Goal: Find specific page/section: Find specific page/section

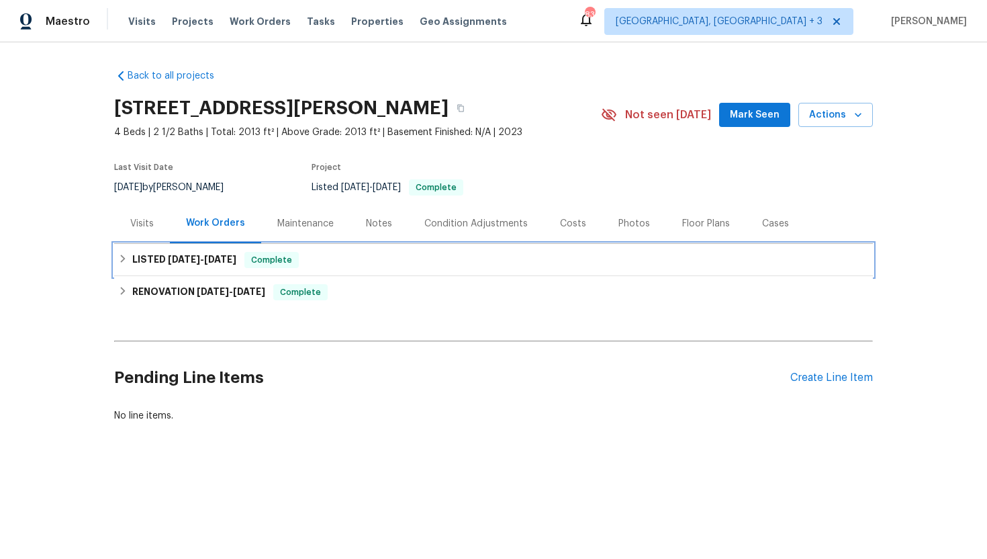
click at [247, 254] on div "LISTED [DATE] - [DATE] Complete" at bounding box center [493, 260] width 751 height 16
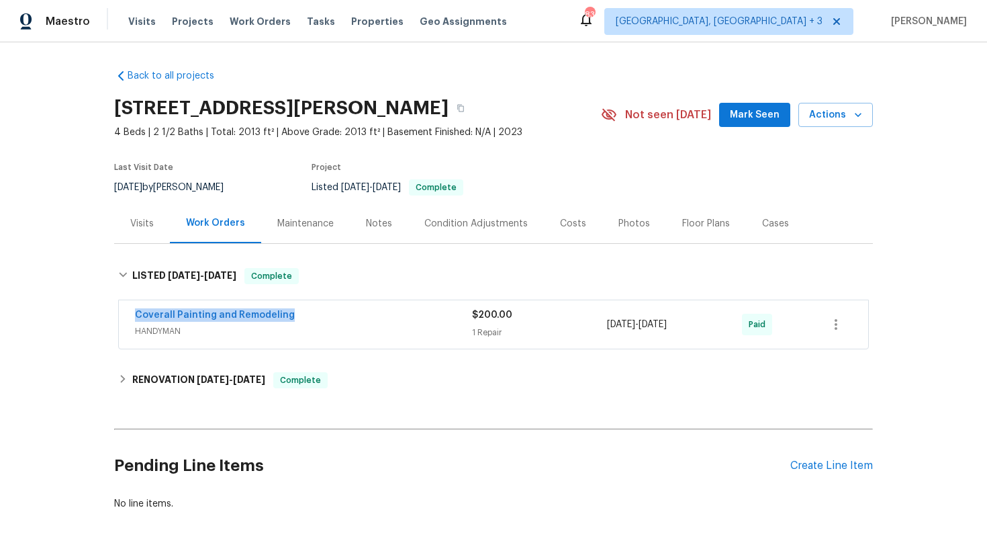
drag, startPoint x: 301, startPoint y: 319, endPoint x: 104, endPoint y: 316, distance: 196.7
click at [104, 316] on div "Back to all projects 4048 Chapel Hill Rd, Clarksville, TN 37040 4 Beds | 2 1/2 …" at bounding box center [493, 300] width 987 height 516
copy link "Coverall Painting and Remodeling"
click at [340, 333] on span "HANDYMAN" at bounding box center [303, 330] width 337 height 13
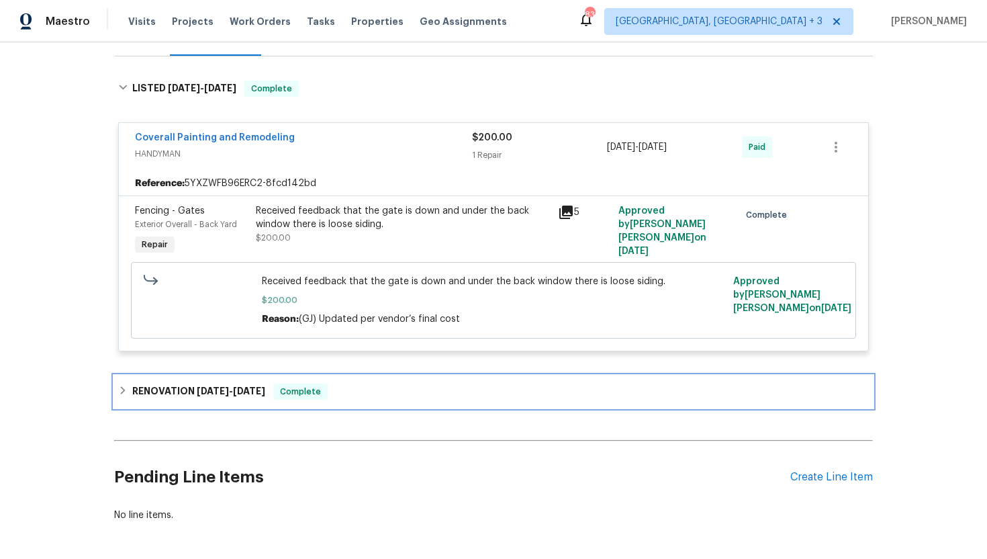
click at [352, 397] on div "RENOVATION 3/27/25 - 3/31/25 Complete" at bounding box center [493, 391] width 751 height 16
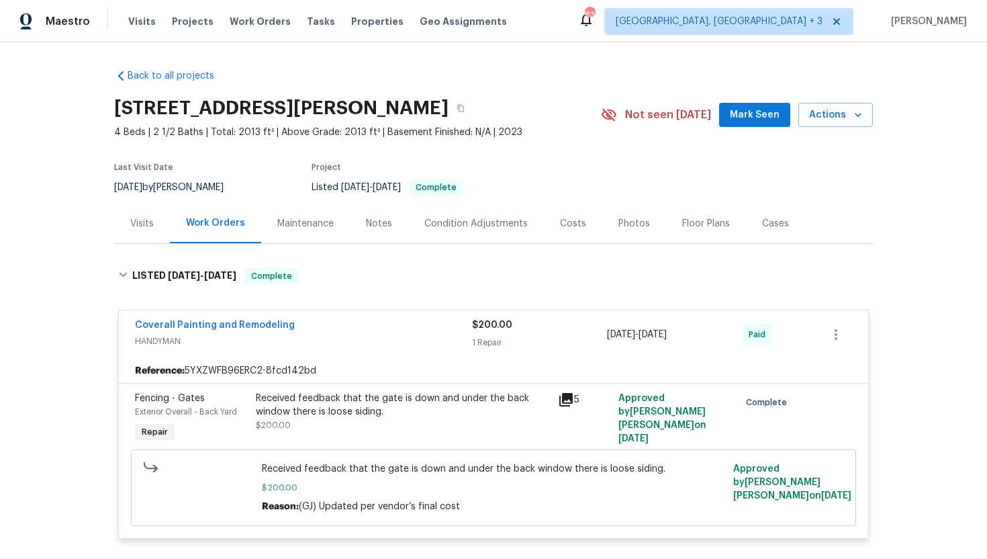
drag, startPoint x: 708, startPoint y: 336, endPoint x: 563, endPoint y: 336, distance: 145.0
click at [563, 336] on div "Coverall Painting and Remodeling HANDYMAN $200.00 1 Repair 8/25/2025 - 8/26/202…" at bounding box center [477, 334] width 685 height 32
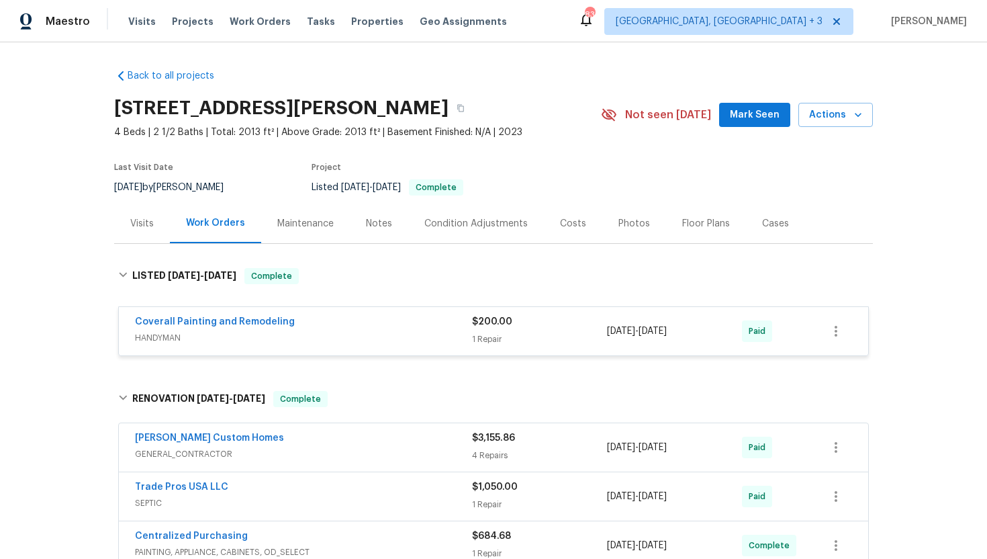
copy div "8/25/2025 - 8/26/2025"
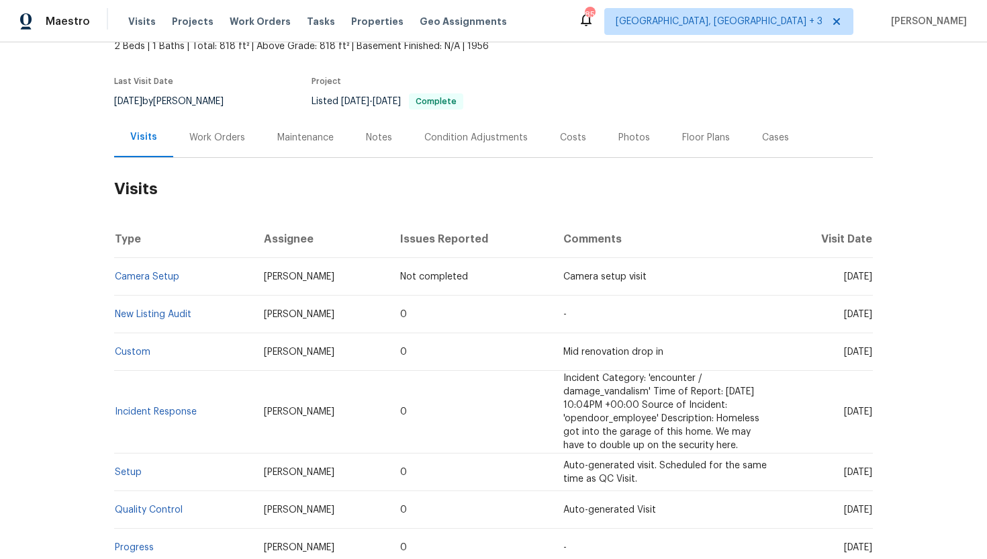
scroll to position [94, 0]
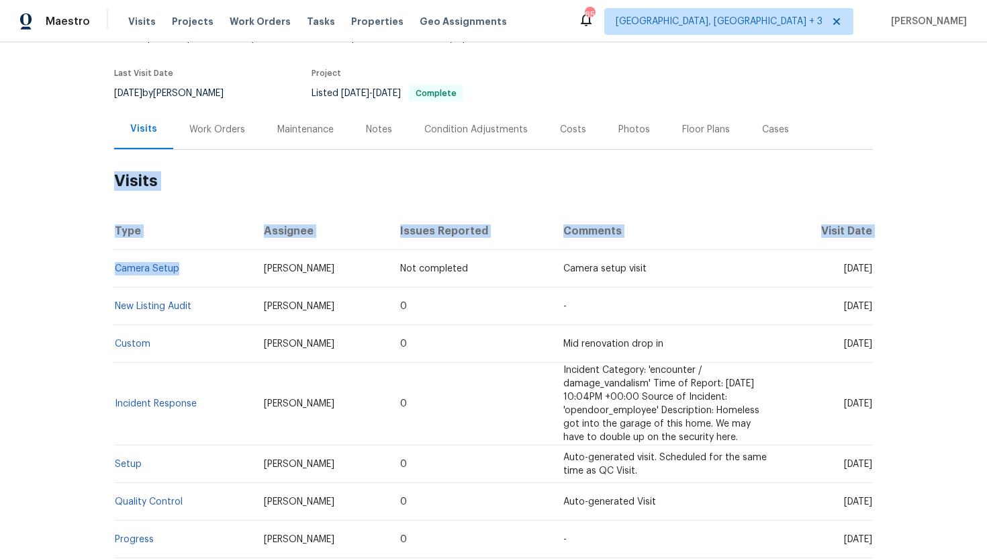
drag, startPoint x: 187, startPoint y: 275, endPoint x: 113, endPoint y: 274, distance: 73.9
click at [114, 274] on td "Camera Setup" at bounding box center [183, 269] width 139 height 38
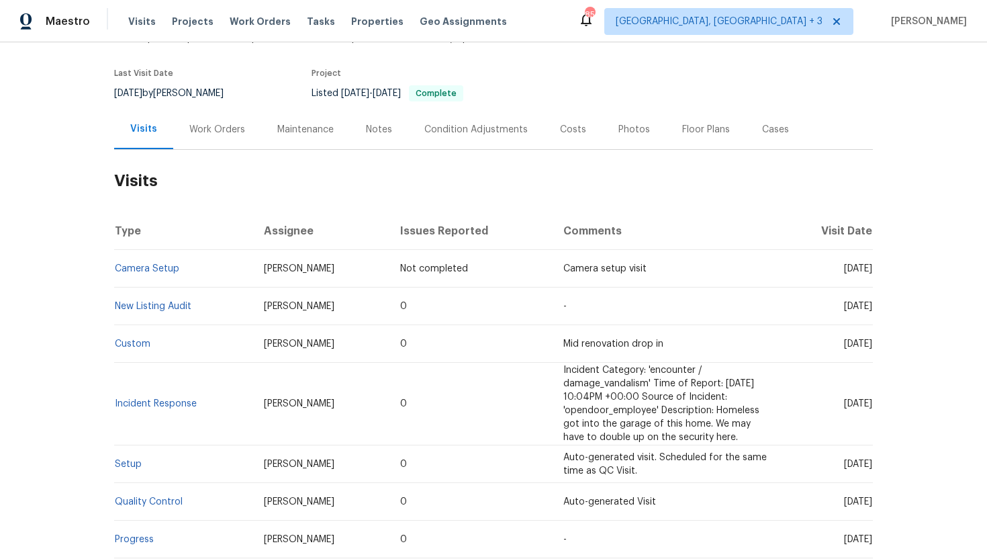
click at [207, 292] on td "New Listing Audit" at bounding box center [183, 306] width 139 height 38
drag, startPoint x: 185, startPoint y: 272, endPoint x: 116, endPoint y: 274, distance: 68.5
click at [116, 273] on td "Camera Setup" at bounding box center [183, 269] width 139 height 38
copy link "Camera Setup"
